Goal: Use online tool/utility: Utilize a website feature to perform a specific function

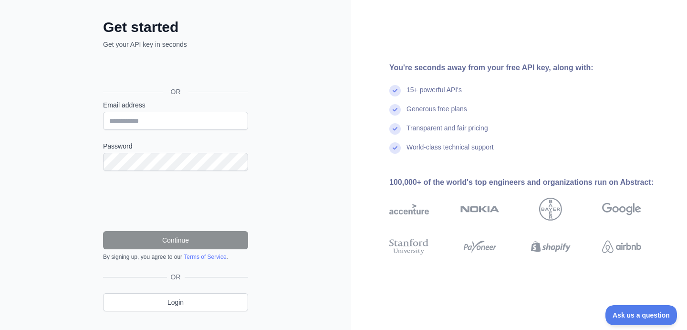
scroll to position [55, 0]
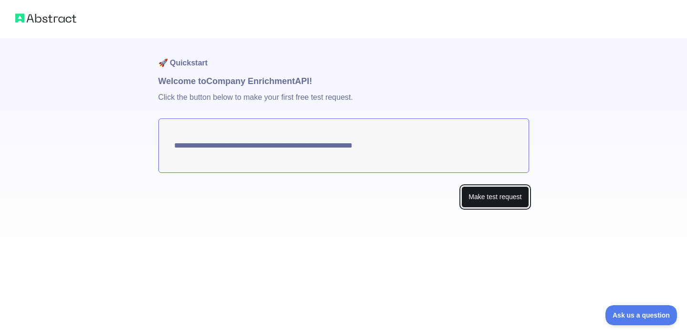
click at [481, 203] on button "Make test request" at bounding box center [494, 196] width 67 height 21
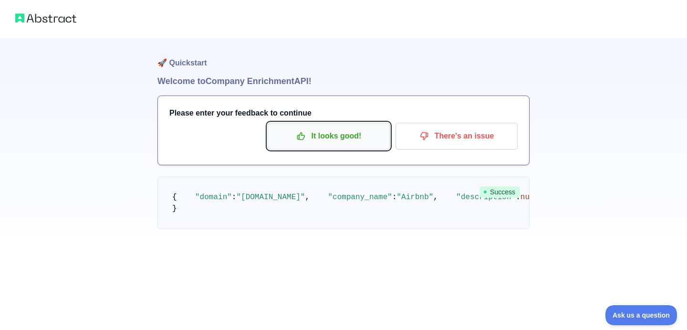
click at [360, 138] on p "It looks good!" at bounding box center [329, 136] width 108 height 16
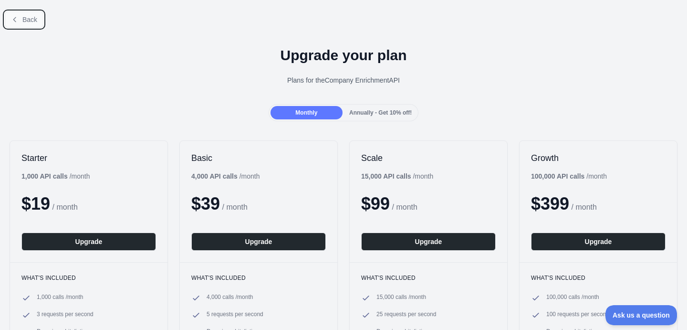
click at [33, 21] on span "Back" at bounding box center [29, 20] width 15 height 8
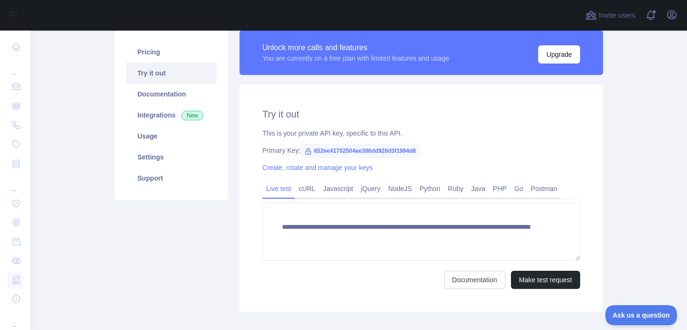
scroll to position [52, 0]
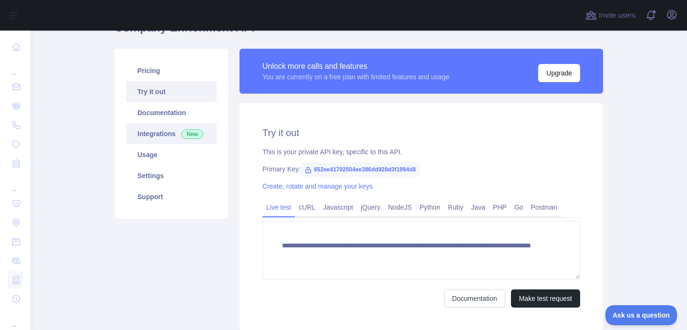
click at [167, 137] on link "Integrations New" at bounding box center [171, 133] width 91 height 21
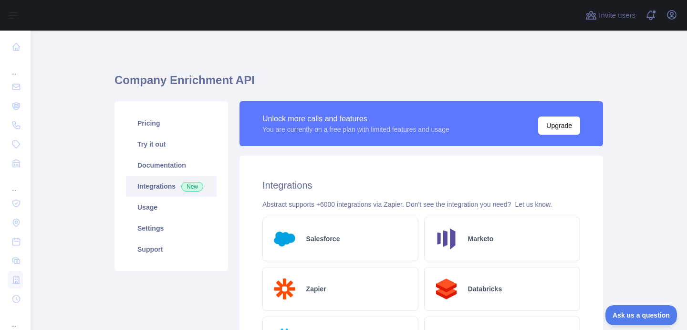
click at [214, 80] on h1 "Company Enrichment API" at bounding box center [358, 84] width 488 height 23
copy h1 "Company Enrichment API"
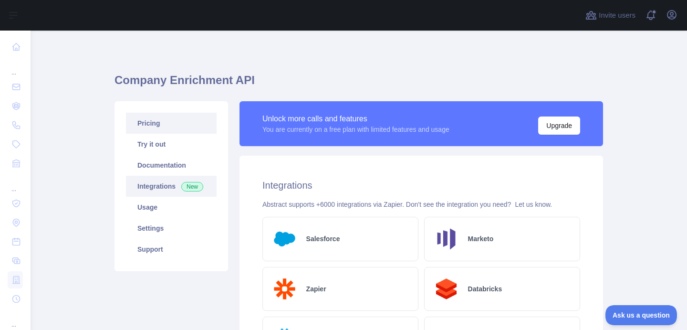
click at [157, 127] on link "Pricing" at bounding box center [171, 123] width 91 height 21
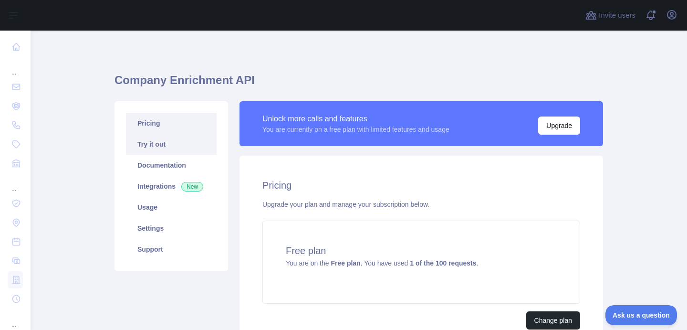
click at [159, 140] on link "Try it out" at bounding box center [171, 144] width 91 height 21
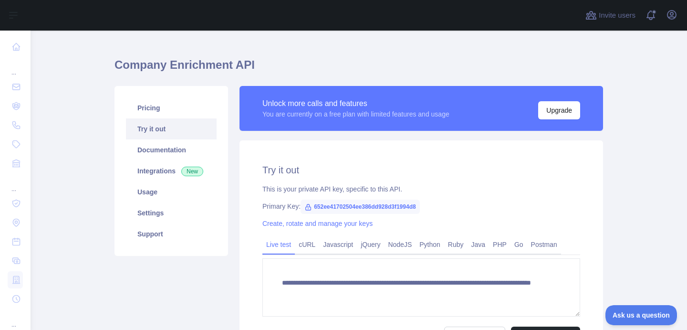
scroll to position [15, 0]
drag, startPoint x: 433, startPoint y: 205, endPoint x: 313, endPoint y: 204, distance: 119.7
click at [313, 204] on span "652ee41702504ee386dd928d3f1994d8" at bounding box center [360, 207] width 119 height 14
copy span "652ee41702504ee386dd928d3f1994d8"
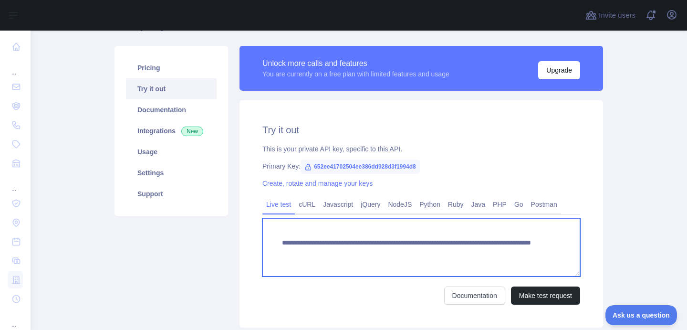
drag, startPoint x: 508, startPoint y: 250, endPoint x: 270, endPoint y: 243, distance: 238.1
click at [270, 243] on textarea "**********" at bounding box center [421, 247] width 318 height 58
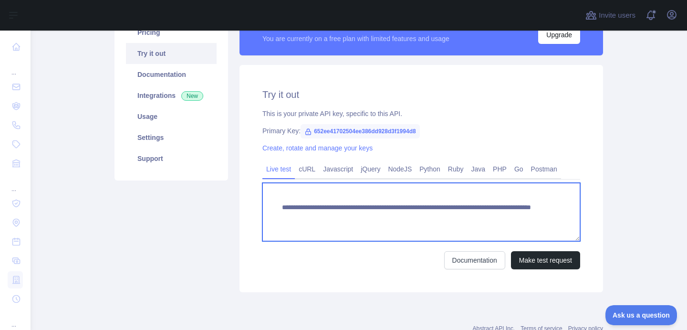
scroll to position [99, 0]
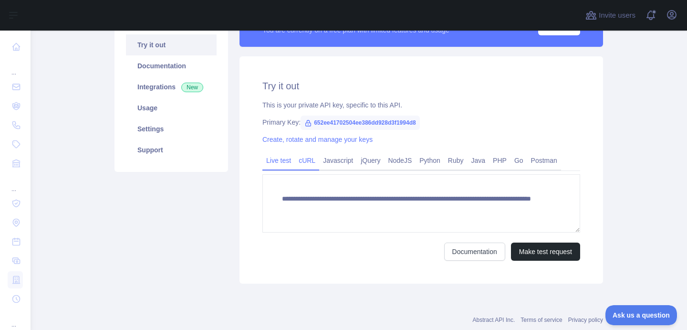
click at [307, 157] on link "cURL" at bounding box center [307, 160] width 24 height 15
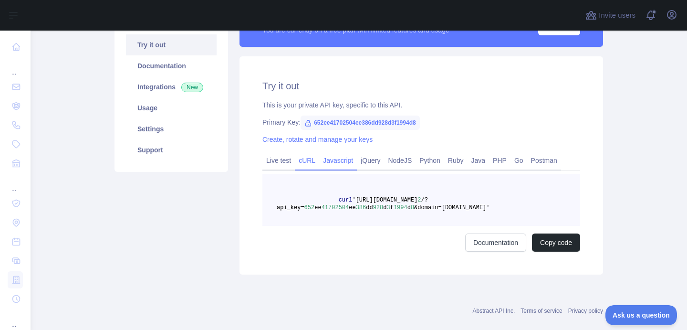
click at [333, 158] on link "Javascript" at bounding box center [338, 160] width 38 height 15
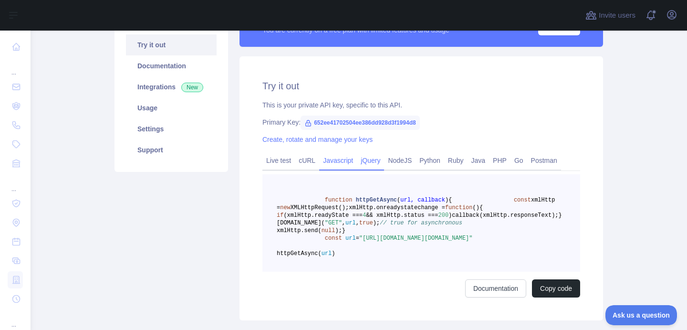
click at [373, 166] on link "jQuery" at bounding box center [370, 160] width 27 height 15
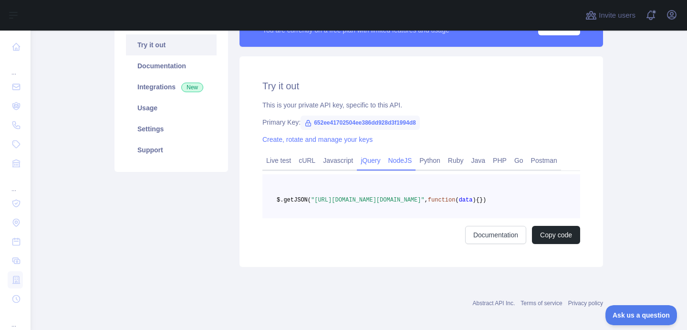
click at [415, 161] on link "NodeJS" at bounding box center [399, 160] width 31 height 15
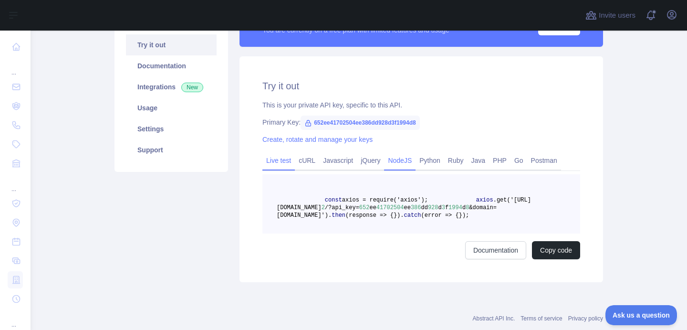
click at [277, 159] on link "Live test" at bounding box center [278, 160] width 32 height 15
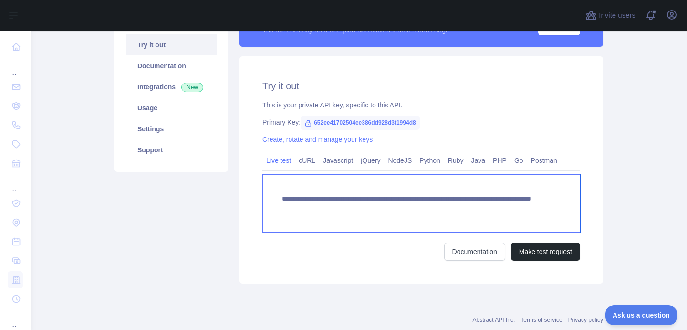
click at [361, 200] on textarea "**********" at bounding box center [421, 203] width 318 height 58
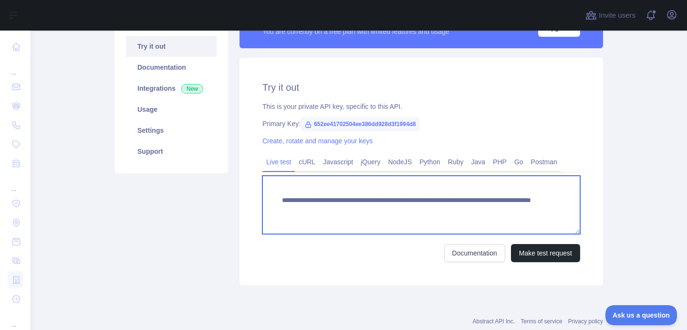
scroll to position [104, 0]
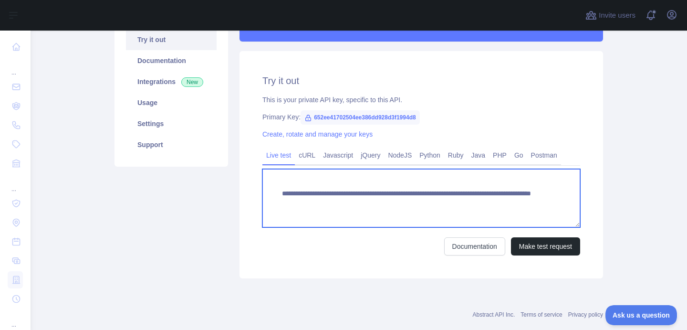
click at [451, 204] on textarea "**********" at bounding box center [421, 198] width 318 height 58
click at [411, 202] on textarea "**********" at bounding box center [421, 198] width 318 height 58
drag, startPoint x: 310, startPoint y: 201, endPoint x: 435, endPoint y: 205, distance: 125.0
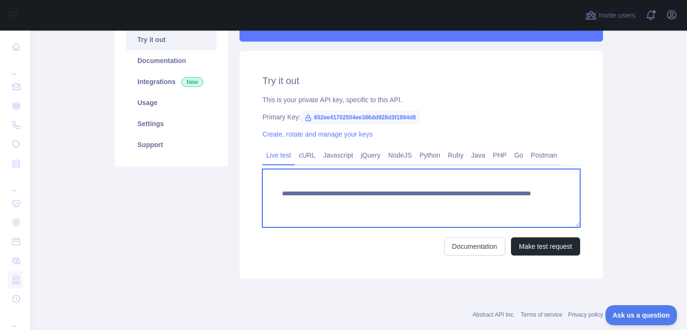
click at [435, 205] on textarea "**********" at bounding box center [421, 198] width 318 height 58
